Goal: Task Accomplishment & Management: Manage account settings

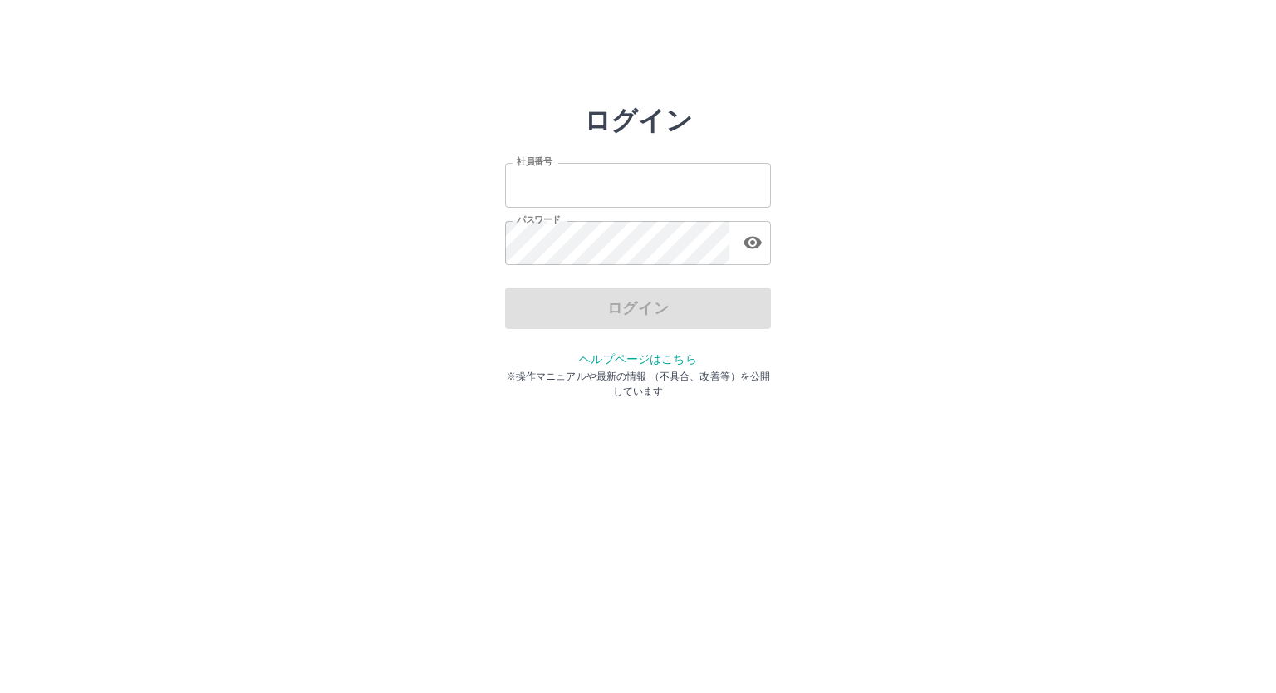
type input "*******"
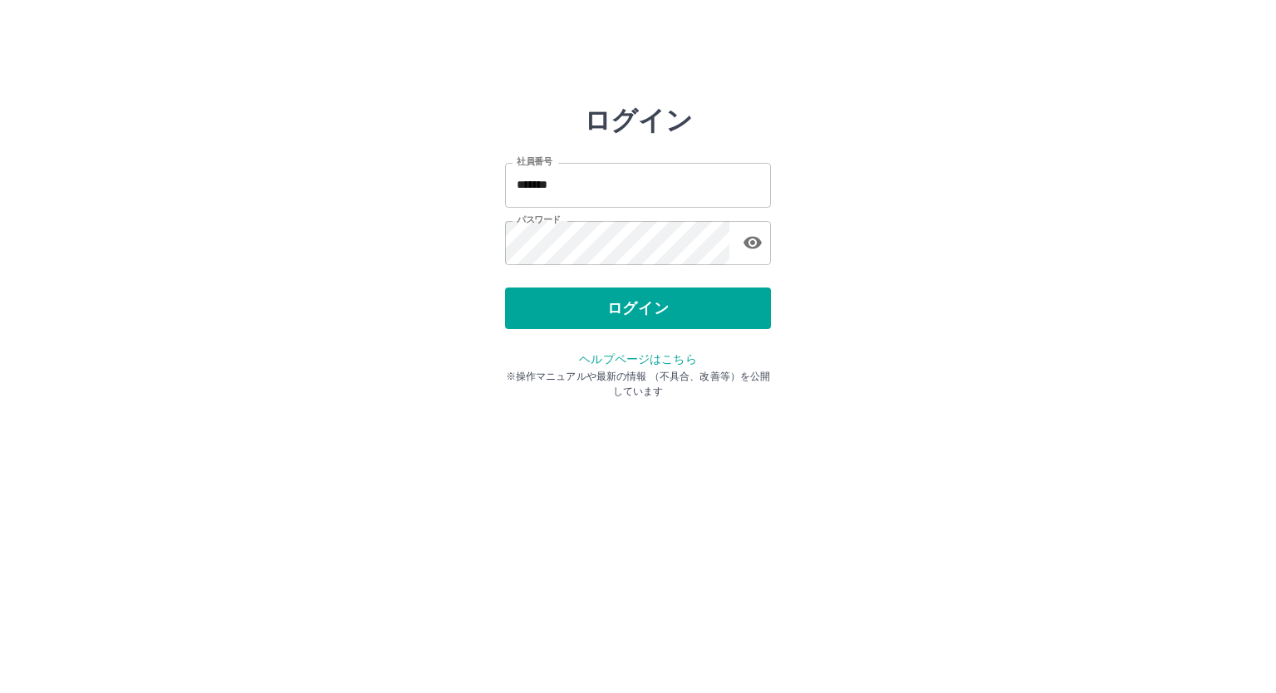
click at [549, 307] on div "ログイン" at bounding box center [638, 308] width 266 height 42
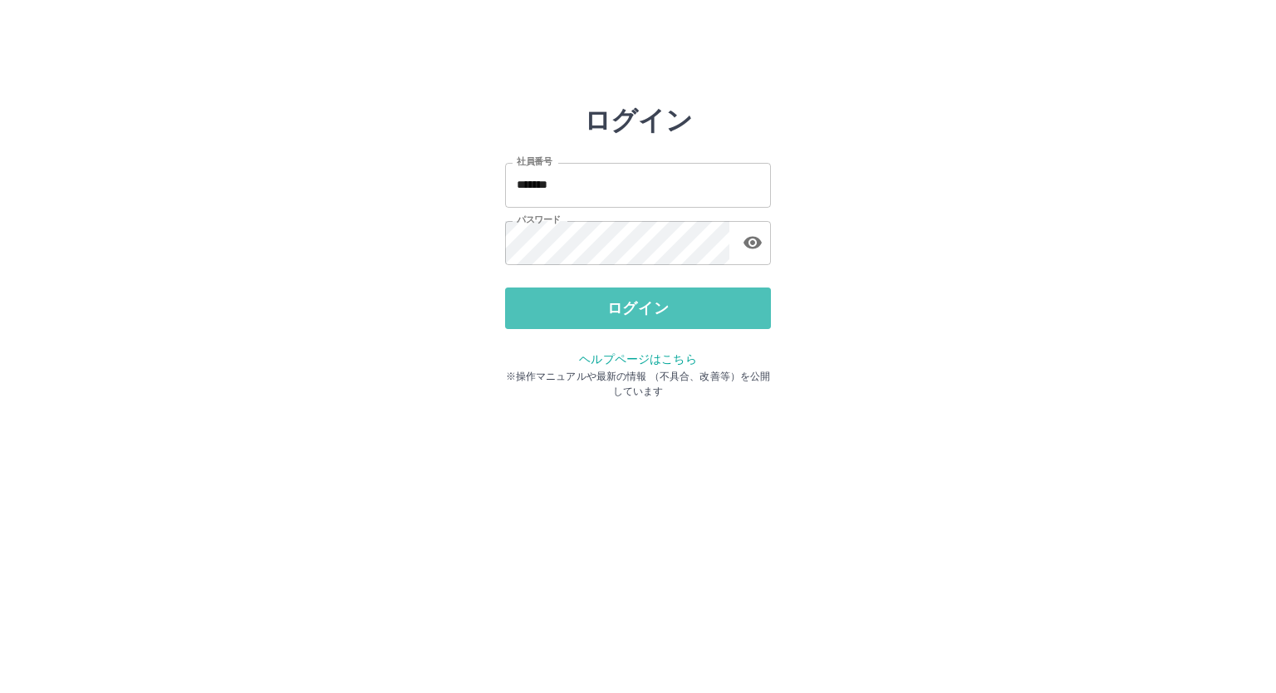
click at [549, 307] on button "ログイン" at bounding box center [638, 308] width 266 height 42
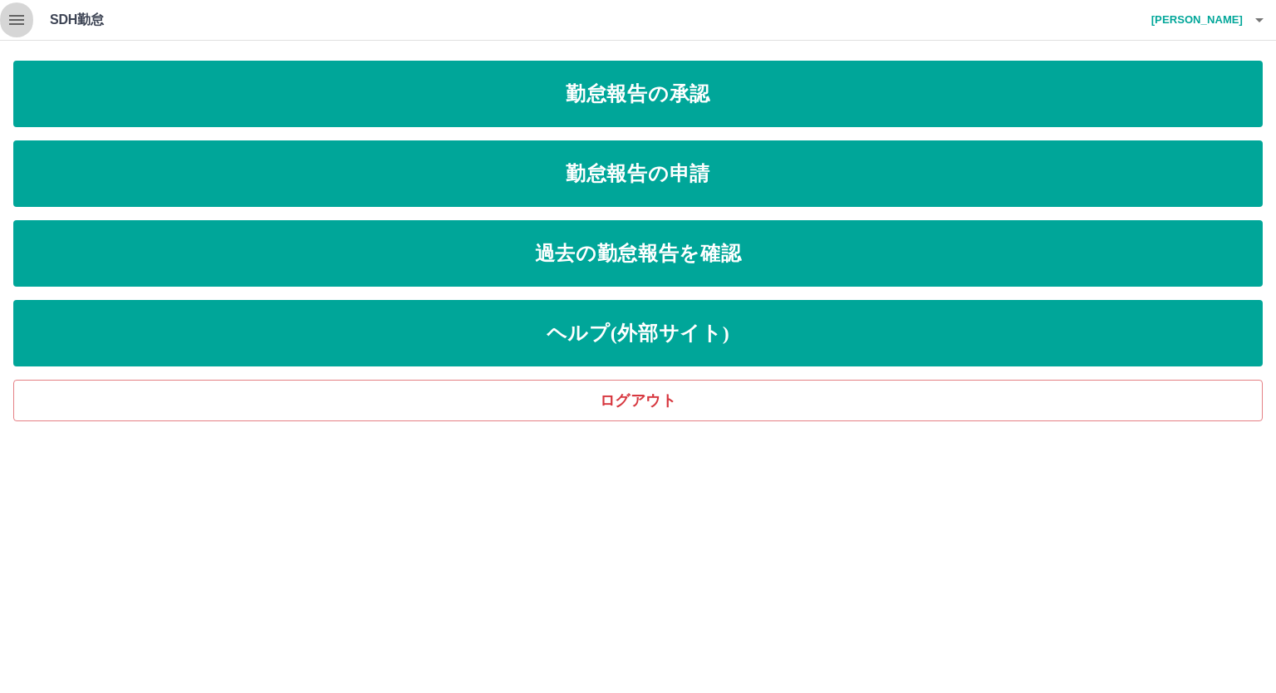
click at [17, 17] on icon "button" at bounding box center [17, 20] width 20 height 20
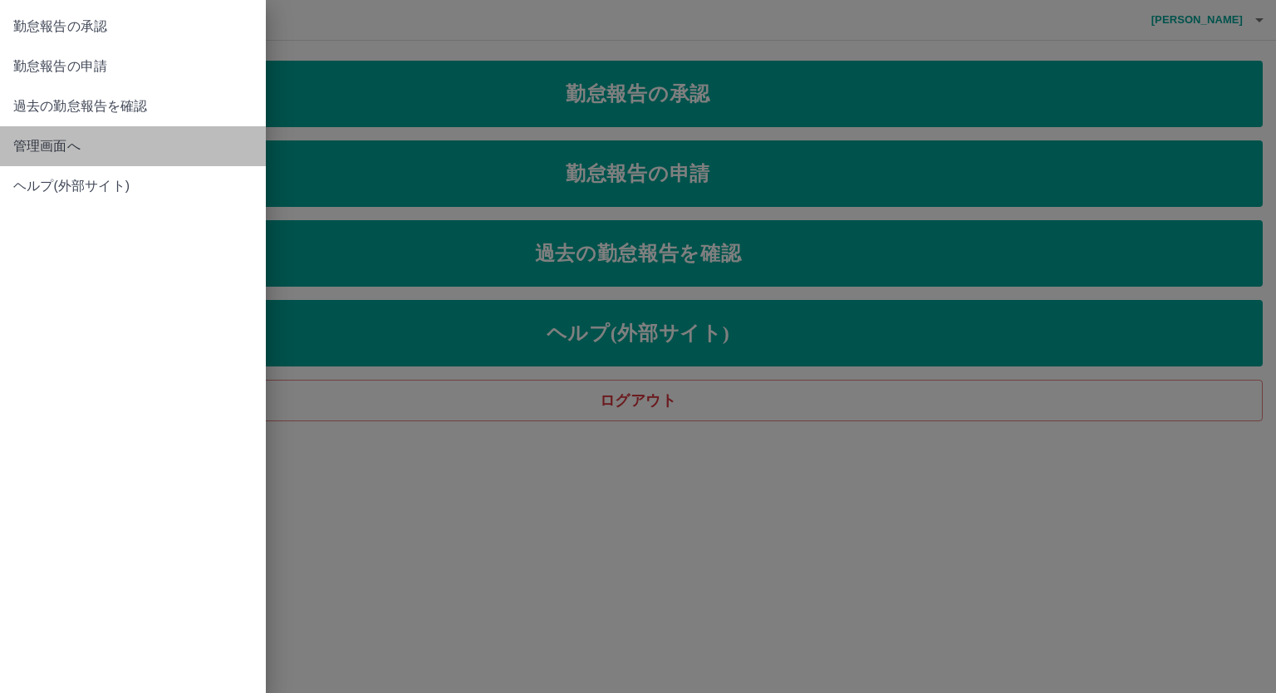
click at [43, 146] on span "管理画面へ" at bounding box center [132, 146] width 239 height 20
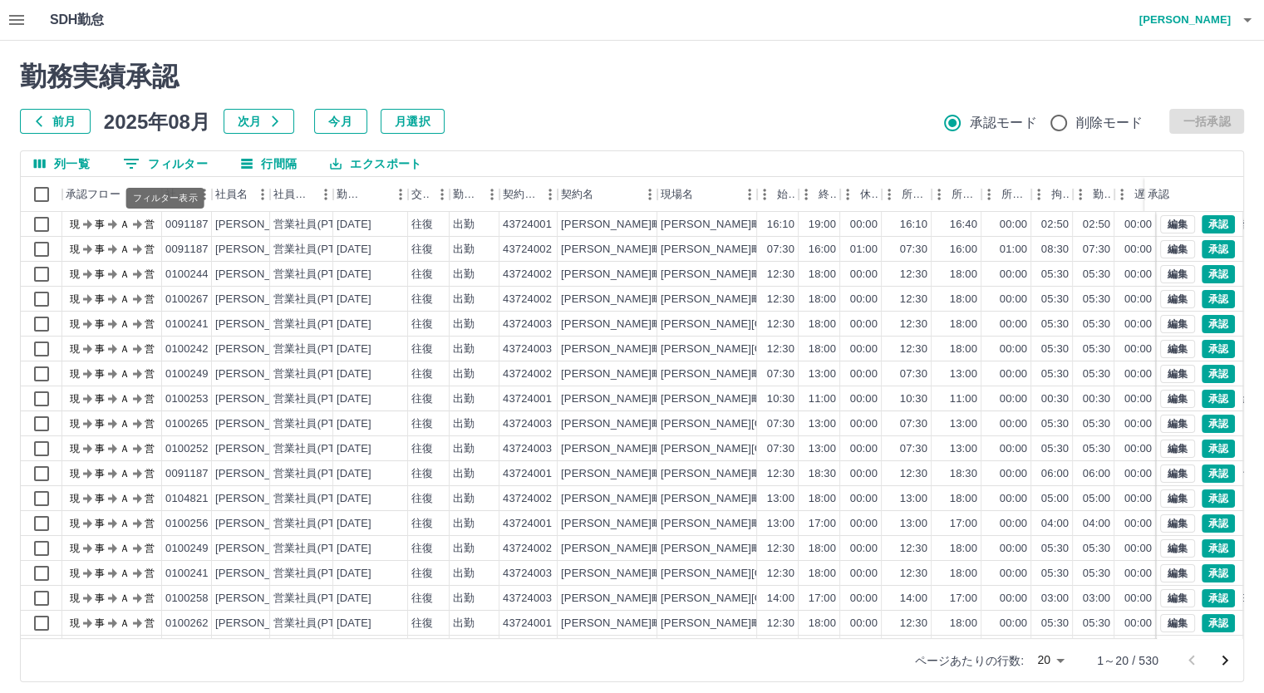
click at [177, 160] on button "0 フィルター" at bounding box center [165, 163] width 111 height 25
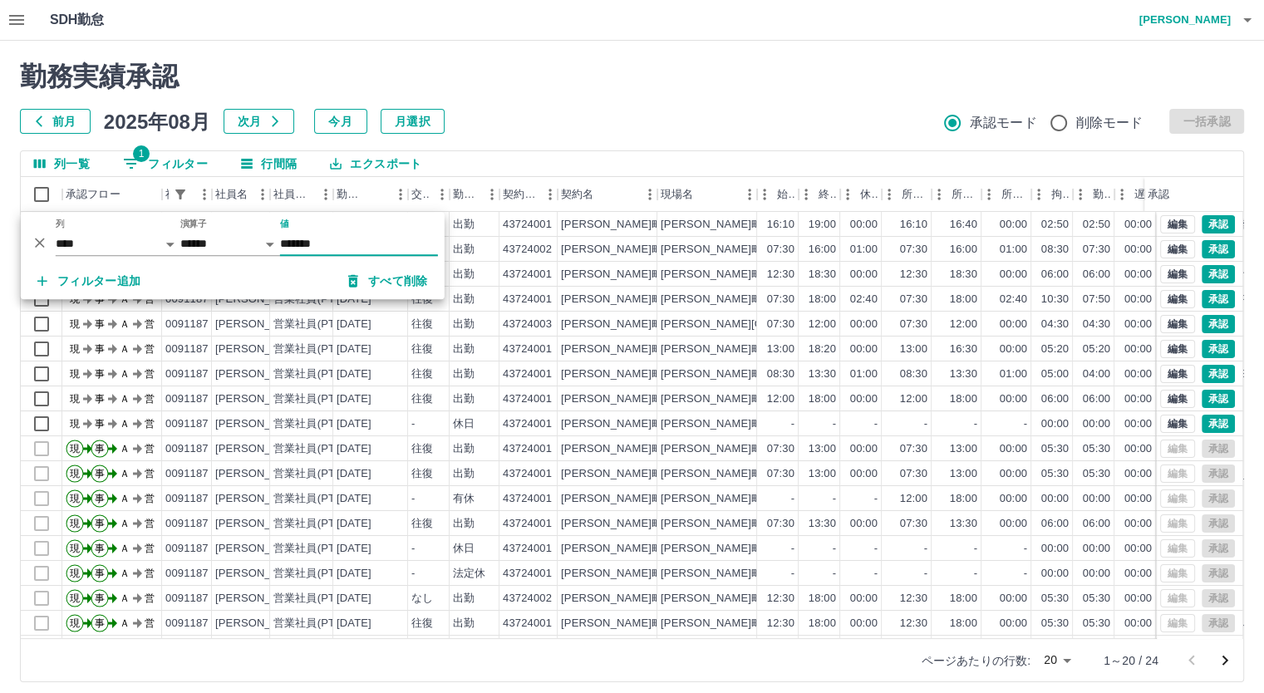
type input "*******"
click at [523, 97] on div "勤務実績承認 前月 2025年08月 次月 今月 月選択 承認モード 削除モード 一括承認" at bounding box center [632, 97] width 1224 height 73
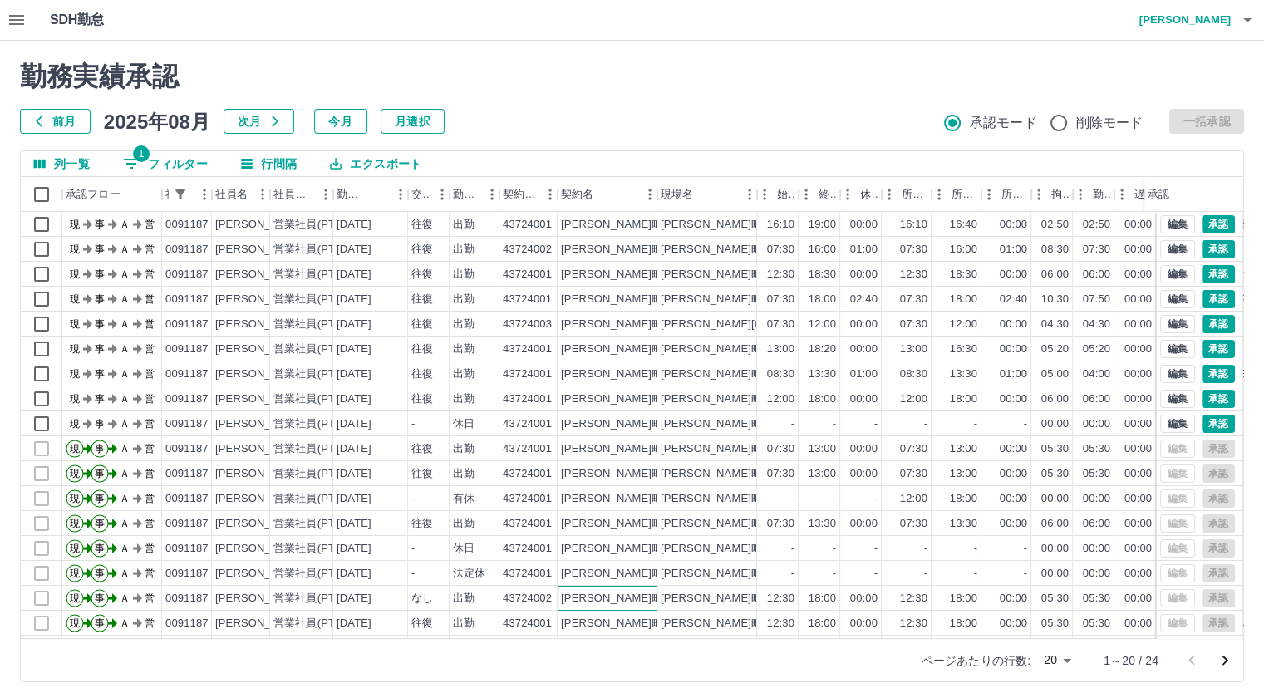
click at [651, 587] on div "東みよし町" at bounding box center [607, 598] width 100 height 25
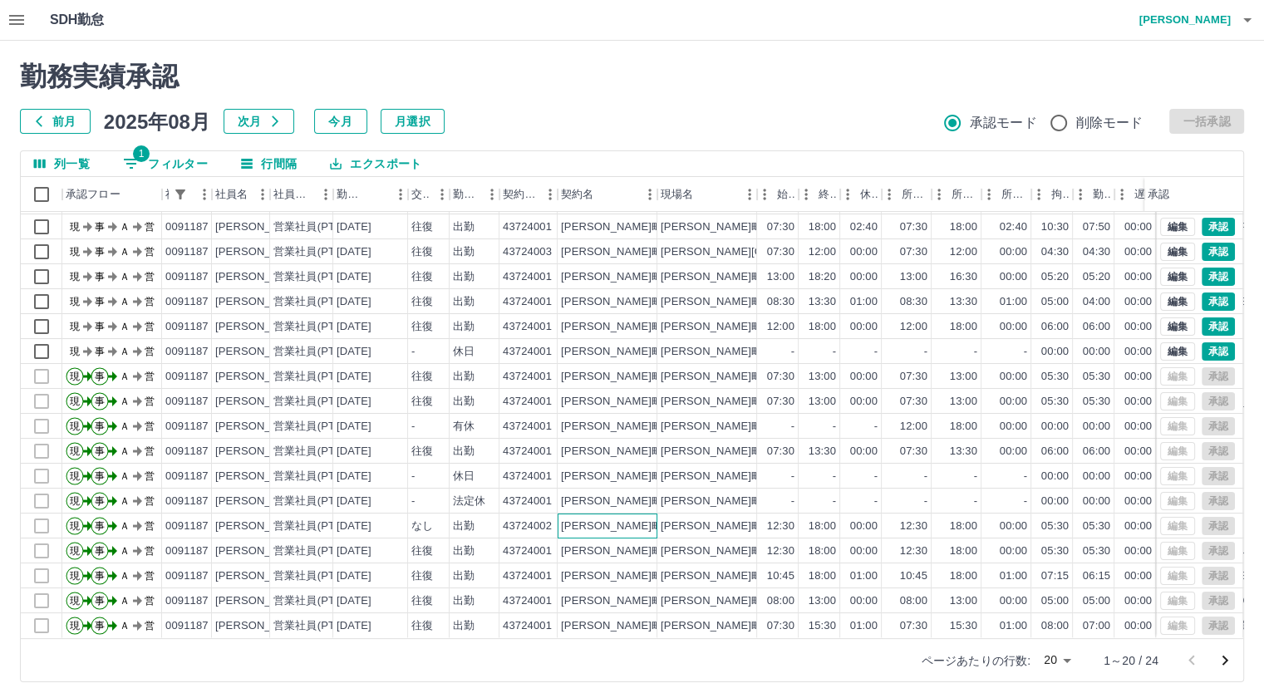
scroll to position [84, 0]
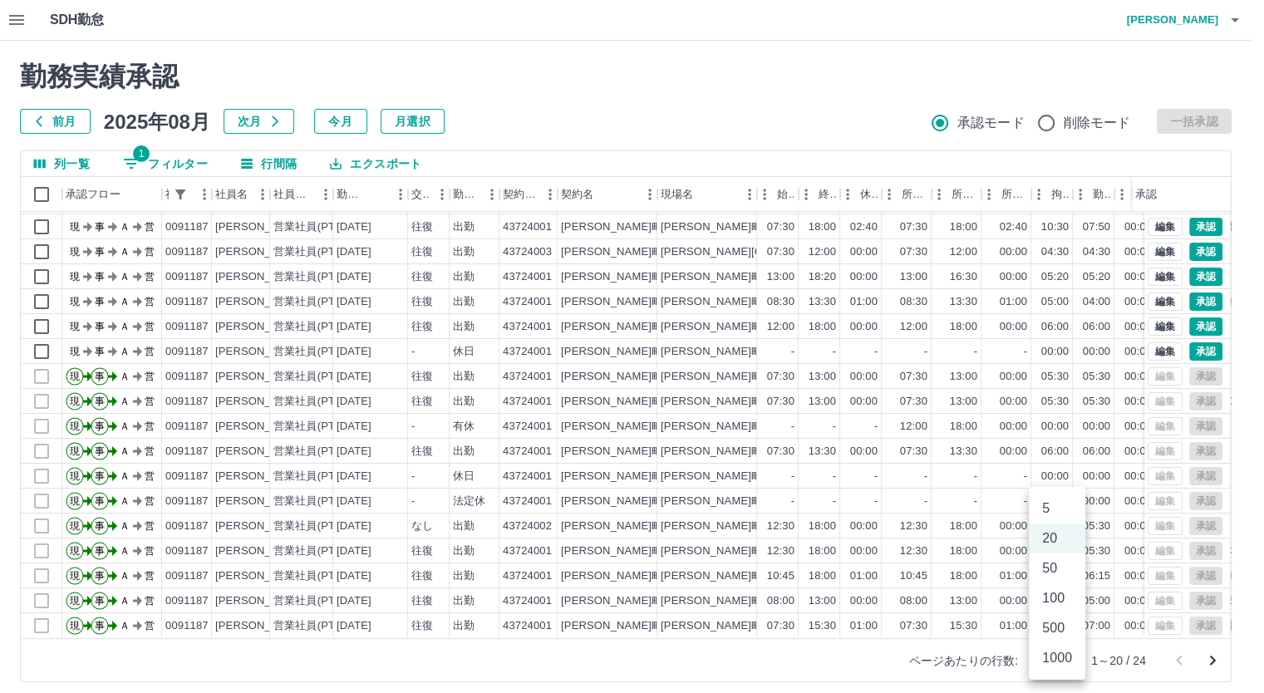
click at [1062, 660] on body "SDH勤怠 垂水　敏江 勤務実績承認 前月 2025年08月 次月 今月 月選択 承認モード 削除モード 一括承認 列一覧 1 フィルター 行間隔 エクスポー…" at bounding box center [632, 351] width 1264 height 702
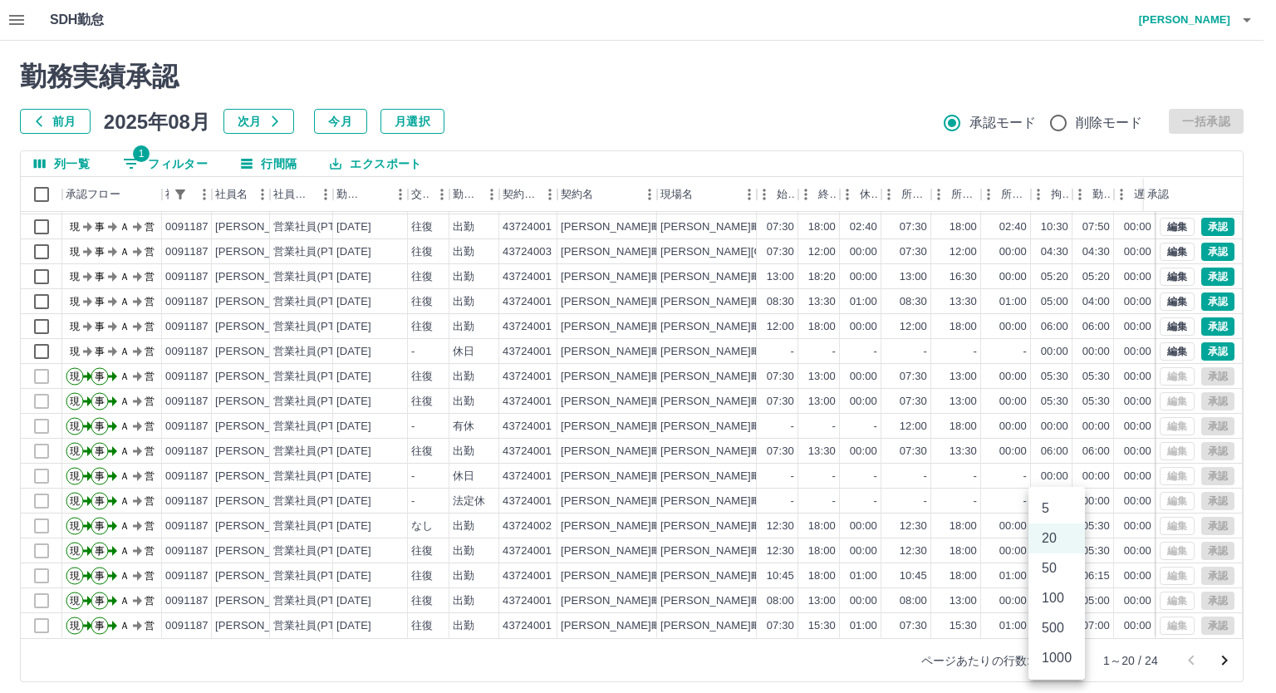
click at [1051, 573] on li "50" at bounding box center [1056, 568] width 56 height 30
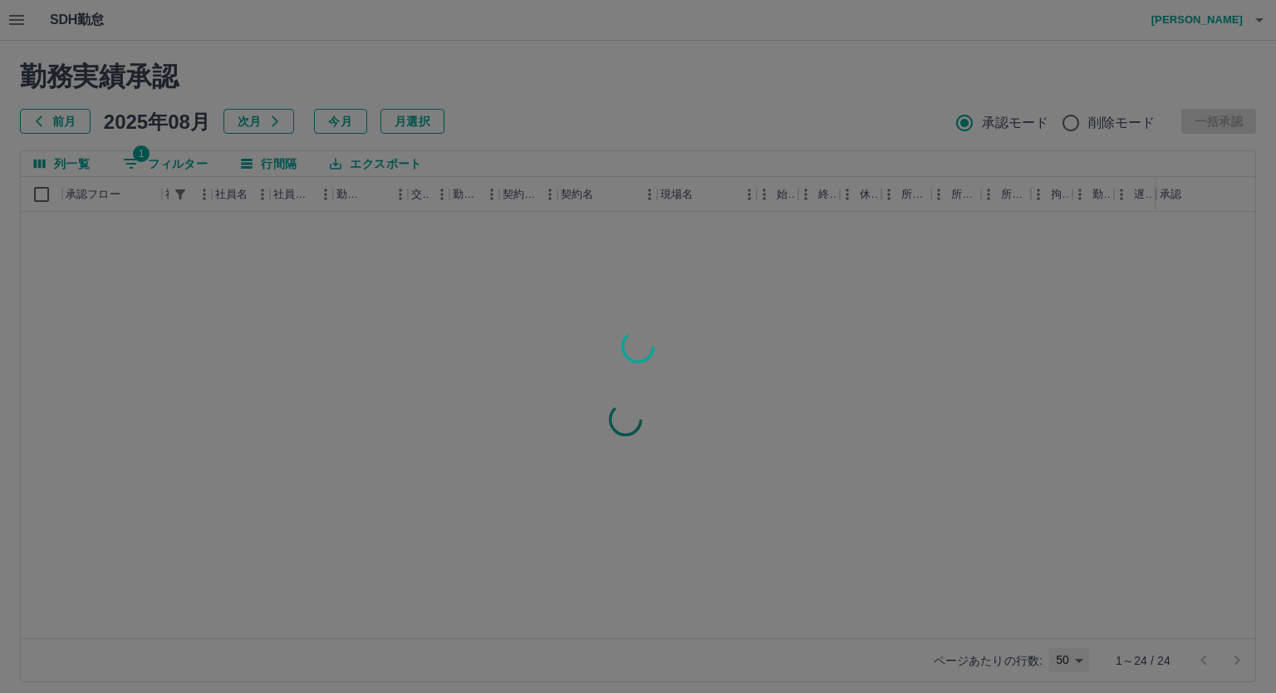
type input "**"
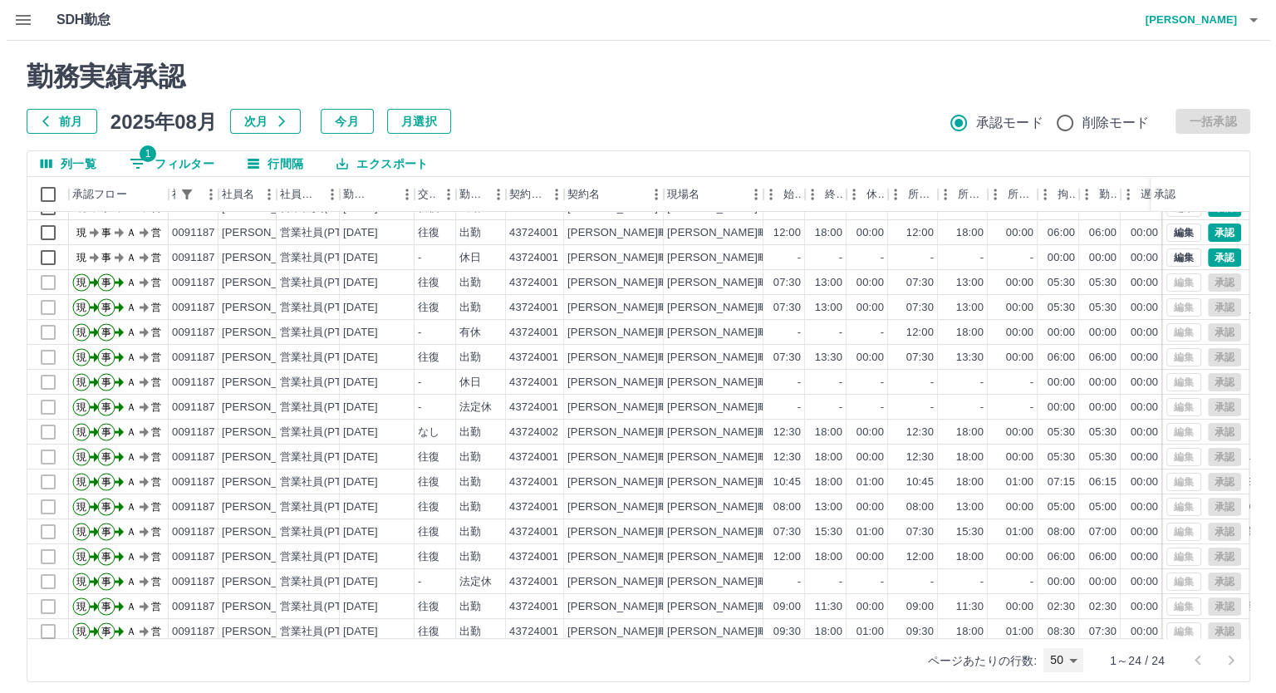
scroll to position [184, 0]
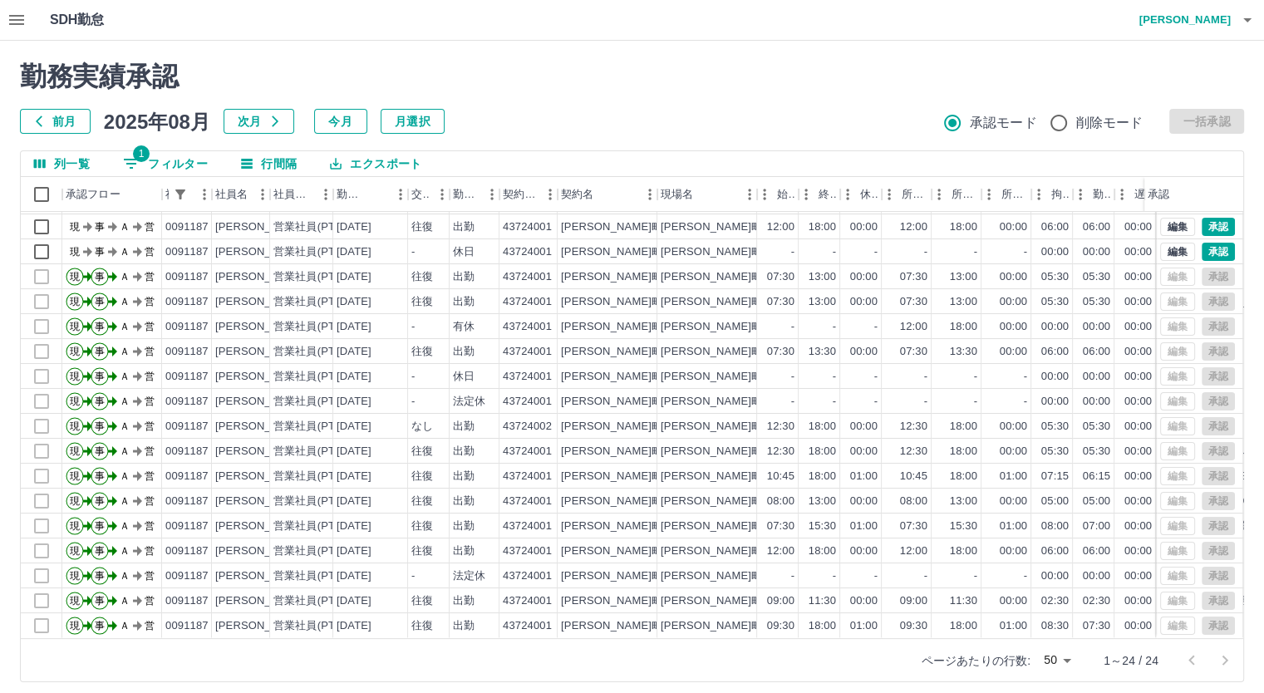
click at [1249, 17] on icon "button" at bounding box center [1247, 20] width 20 height 20
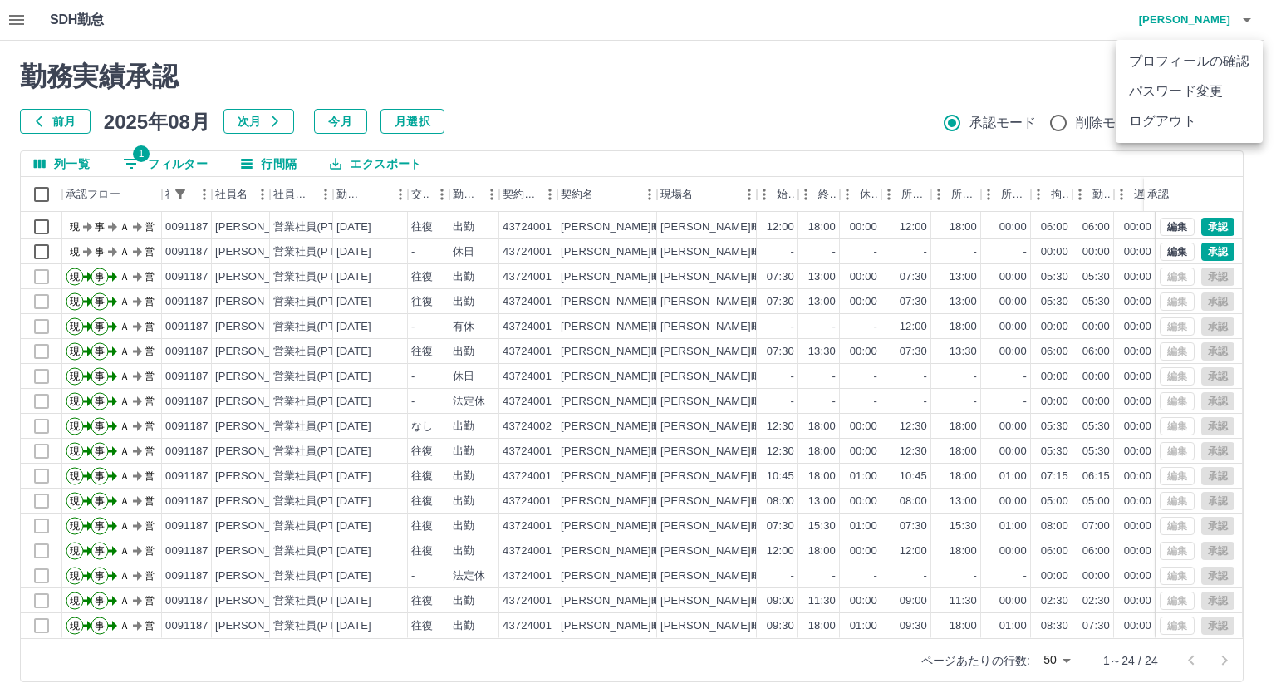
click at [1185, 124] on li "ログアウト" at bounding box center [1189, 121] width 147 height 30
